Goal: Navigation & Orientation: Find specific page/section

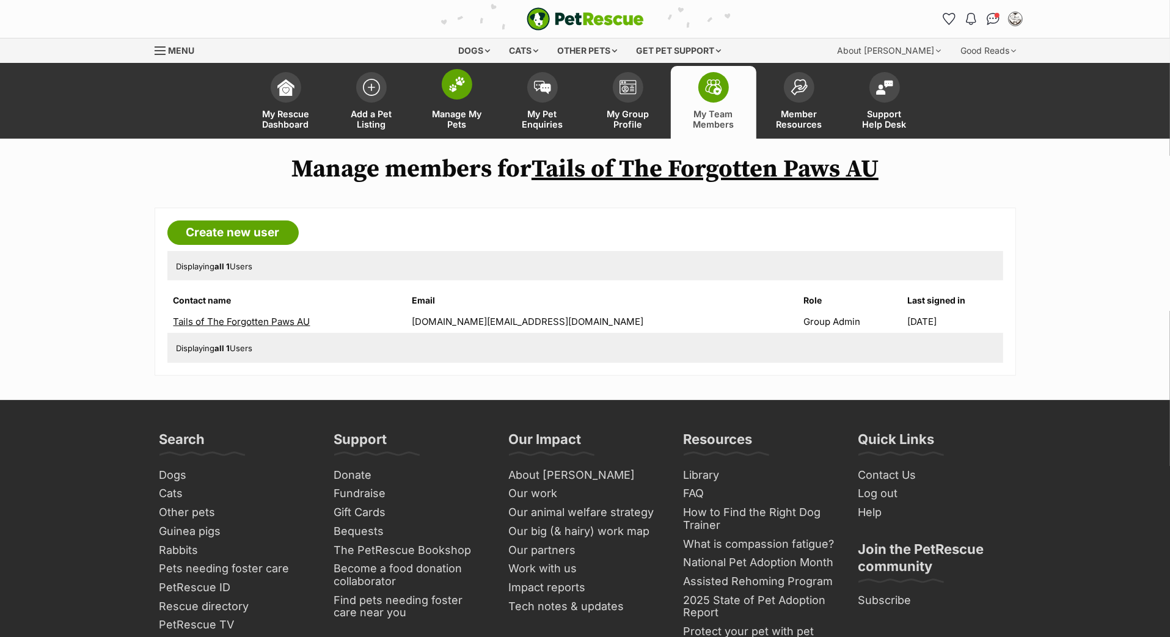
click at [457, 92] on img at bounding box center [457, 84] width 17 height 16
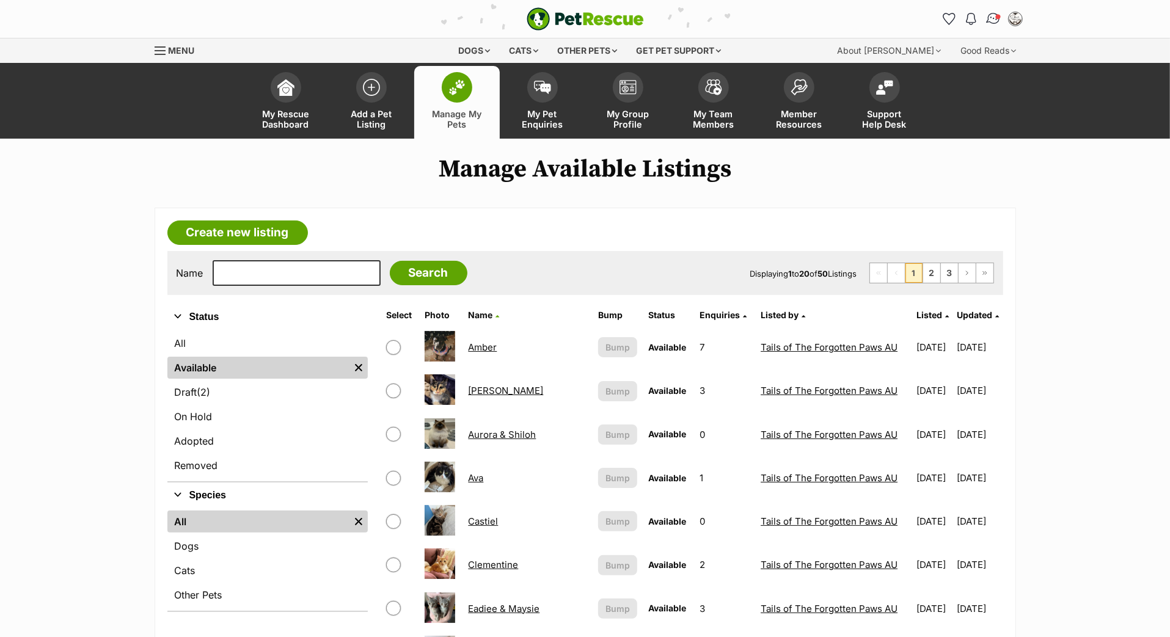
click at [985, 24] on img "Conversations" at bounding box center [993, 19] width 17 height 16
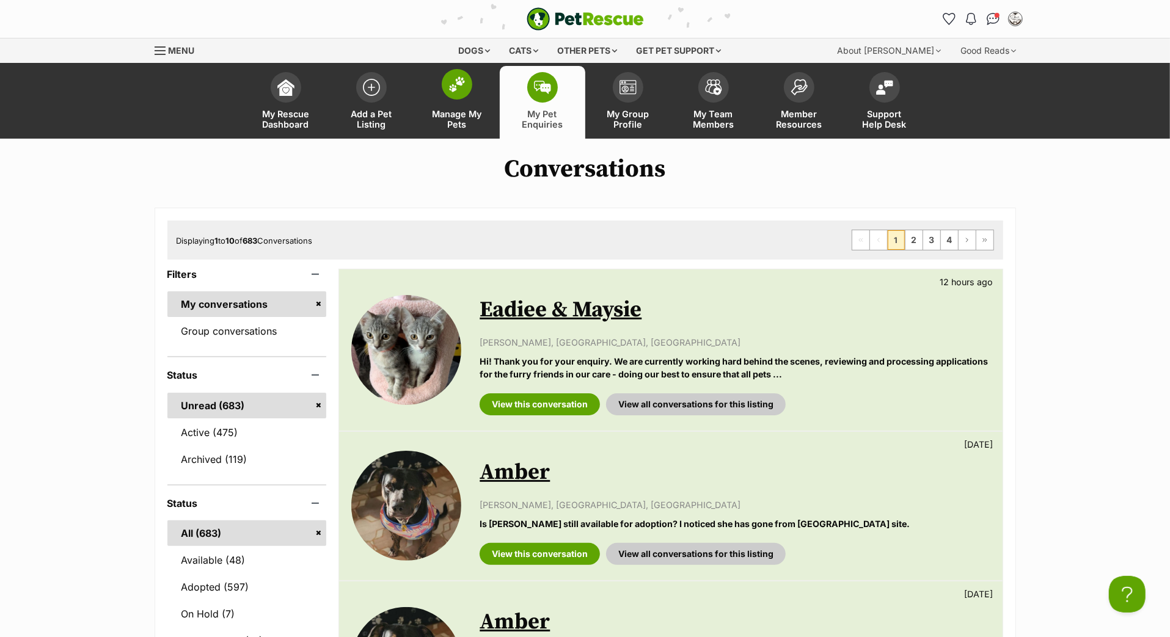
click at [455, 117] on link "Manage My Pets" at bounding box center [457, 102] width 86 height 73
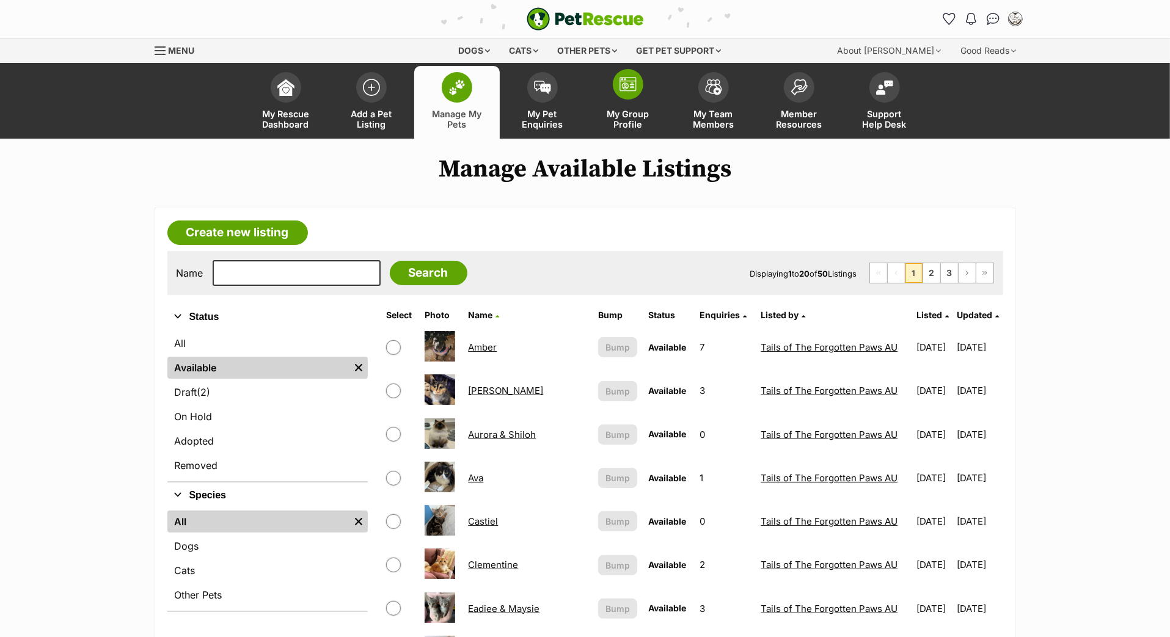
click at [631, 100] on span at bounding box center [628, 84] width 31 height 31
